Goal: Book appointment/travel/reservation

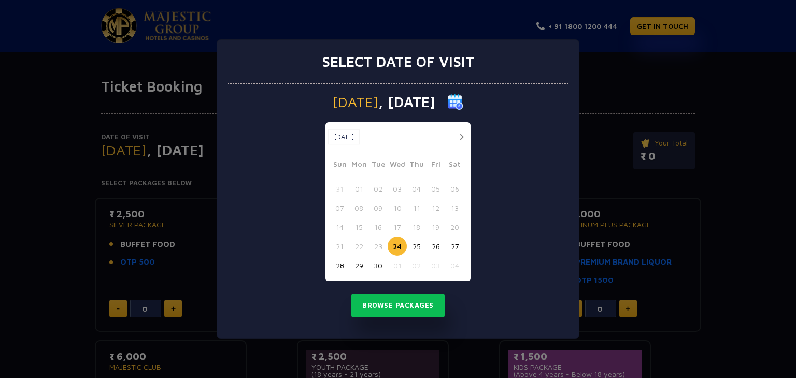
click at [416, 245] on button "25" at bounding box center [416, 246] width 19 height 19
click at [415, 306] on button "Browse Packages" at bounding box center [398, 306] width 93 height 24
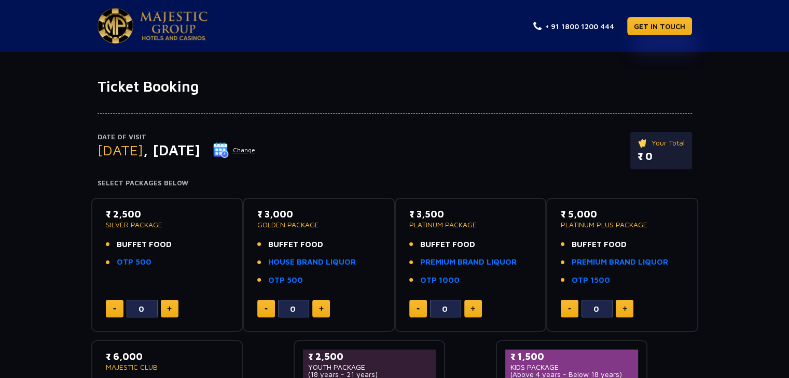
click at [472, 308] on img at bounding box center [472, 308] width 5 height 5
click at [472, 307] on img at bounding box center [472, 308] width 5 height 5
click at [418, 311] on button at bounding box center [418, 309] width 18 height 18
type input "0"
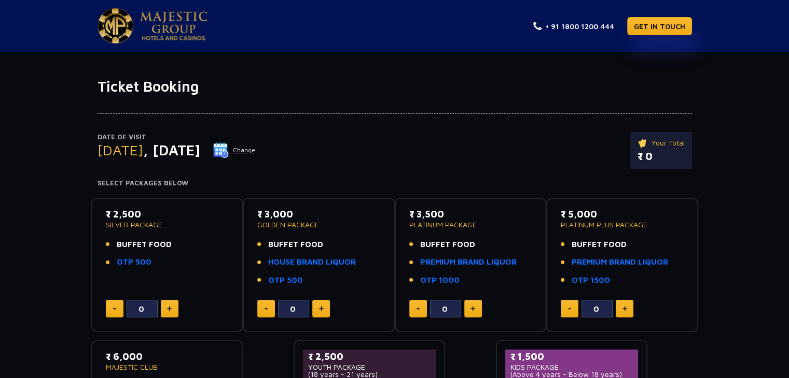
click at [431, 212] on p "₹ 3,500" at bounding box center [470, 214] width 123 height 14
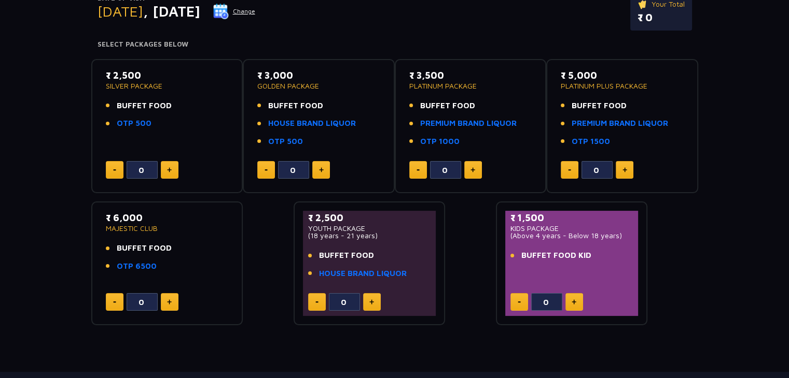
scroll to position [156, 0]
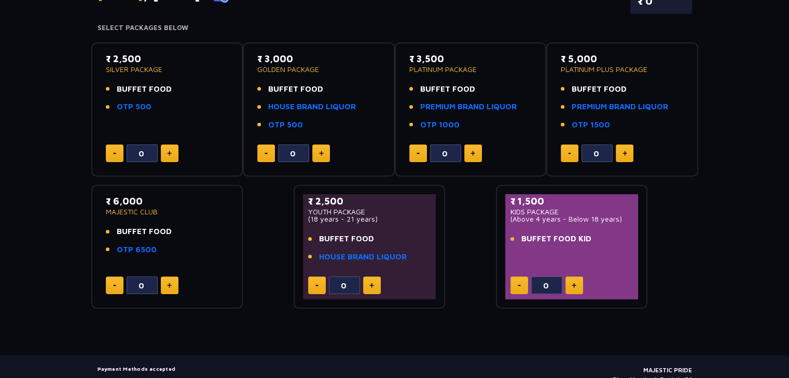
click at [461, 67] on p "PLATINUM PACKAGE" at bounding box center [470, 69] width 123 height 7
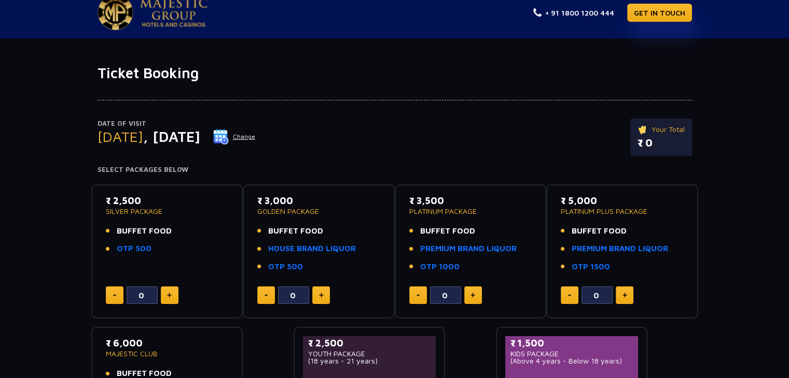
scroll to position [3, 0]
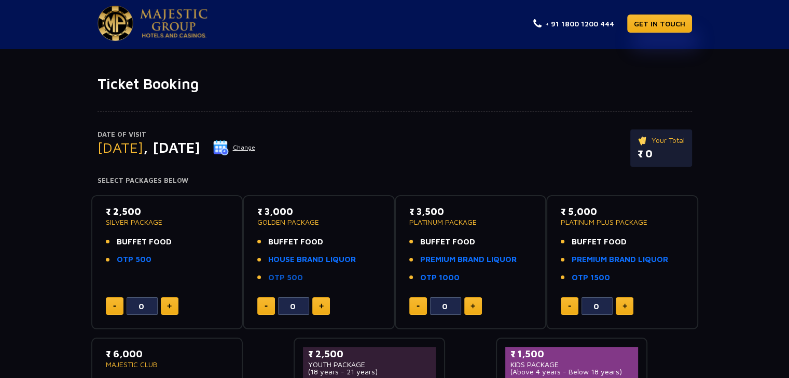
click at [293, 277] on link "OTP 500" at bounding box center [285, 278] width 35 height 12
click at [431, 260] on link "PREMIUM BRAND LIQUOR" at bounding box center [468, 260] width 96 height 12
